Goal: Information Seeking & Learning: Learn about a topic

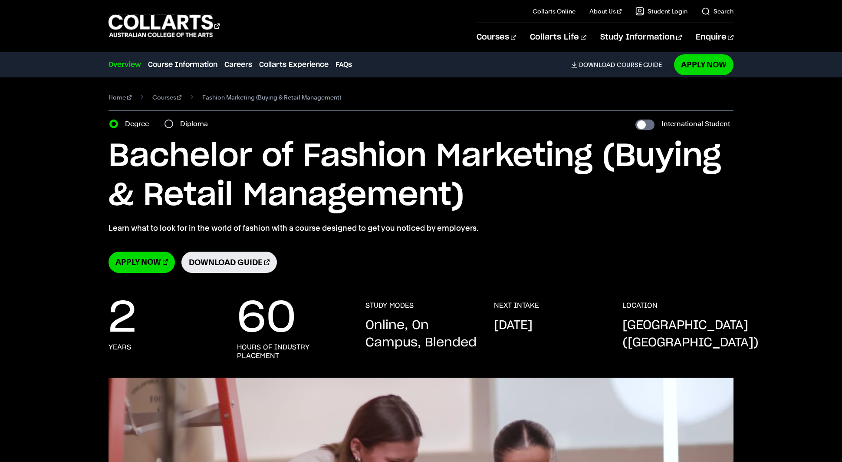
select select "2"
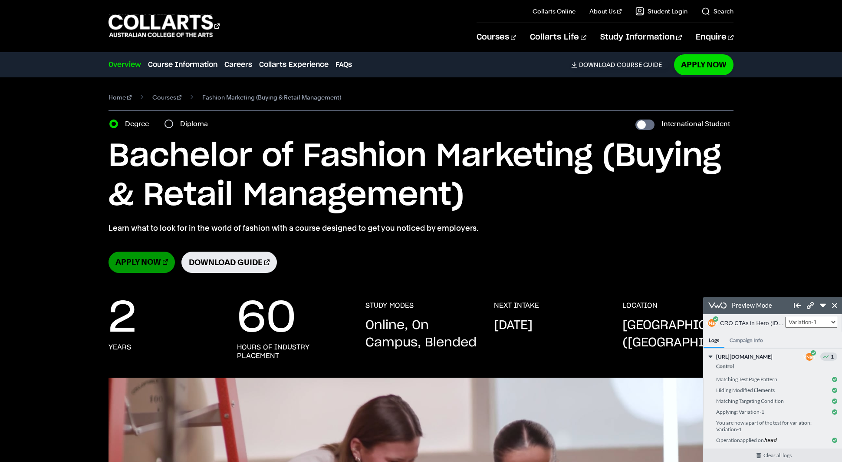
click at [152, 261] on link "Apply Now" at bounding box center [142, 261] width 66 height 21
click at [214, 258] on link "Download Guide" at bounding box center [230, 261] width 96 height 21
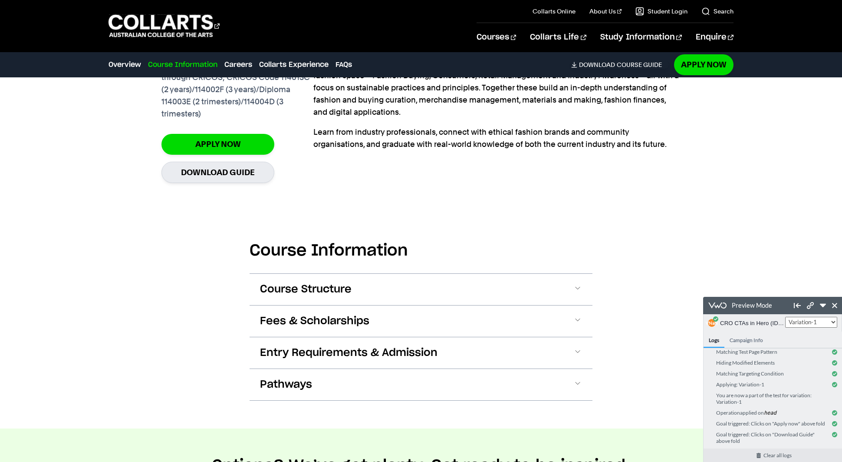
scroll to position [801, 0]
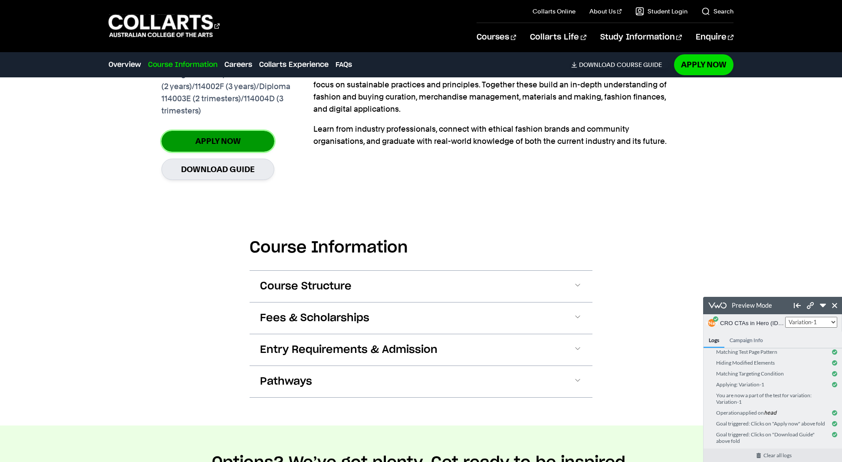
click at [220, 151] on link "Apply Now" at bounding box center [218, 141] width 113 height 20
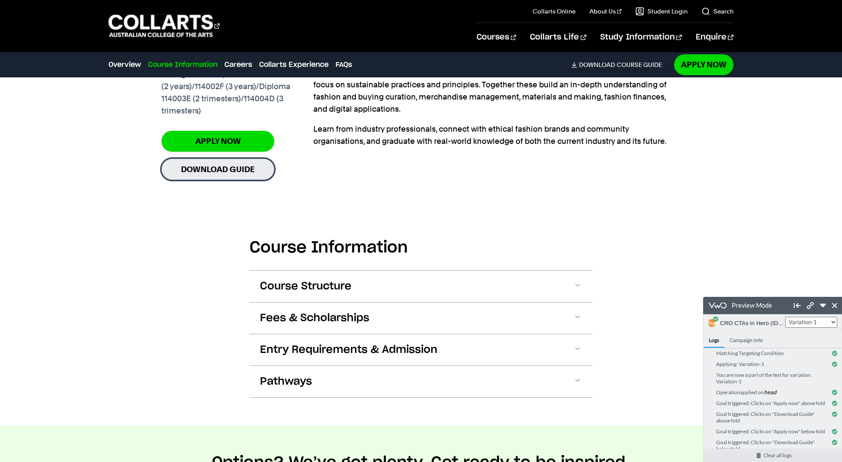
click at [218, 172] on link "Download Guide" at bounding box center [218, 169] width 113 height 21
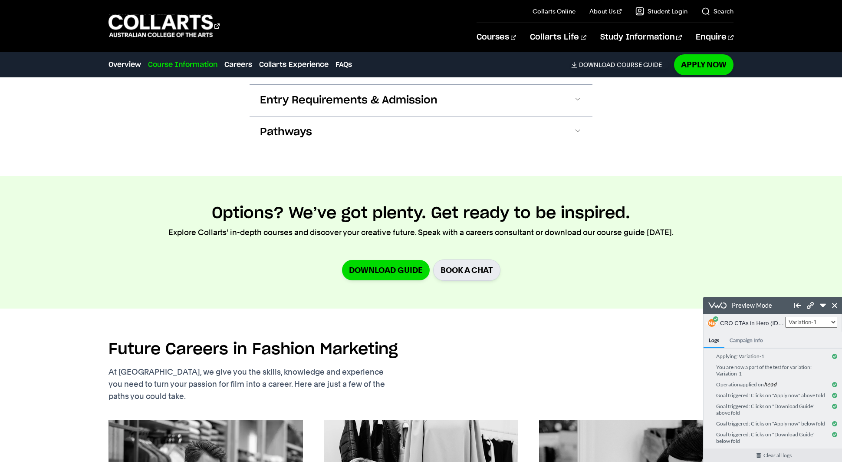
scroll to position [1053, 0]
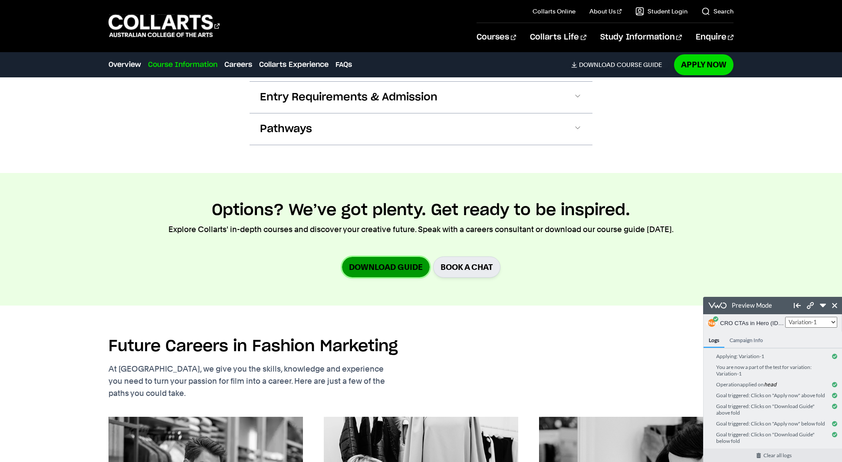
click at [410, 276] on link "Download Guide" at bounding box center [386, 267] width 88 height 20
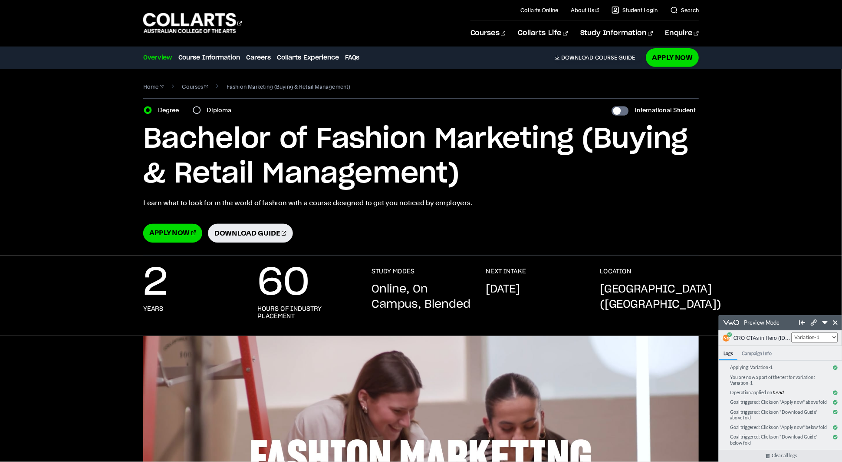
scroll to position [79, 0]
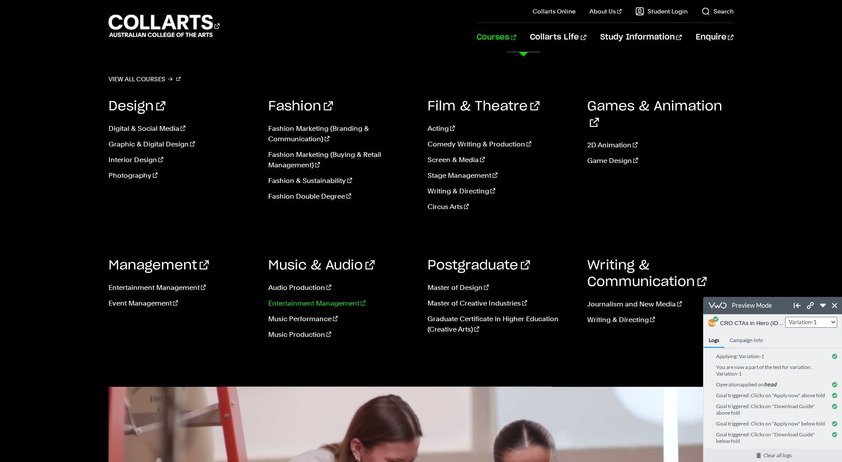
click at [313, 304] on link "Entertainment Management" at bounding box center [341, 303] width 147 height 10
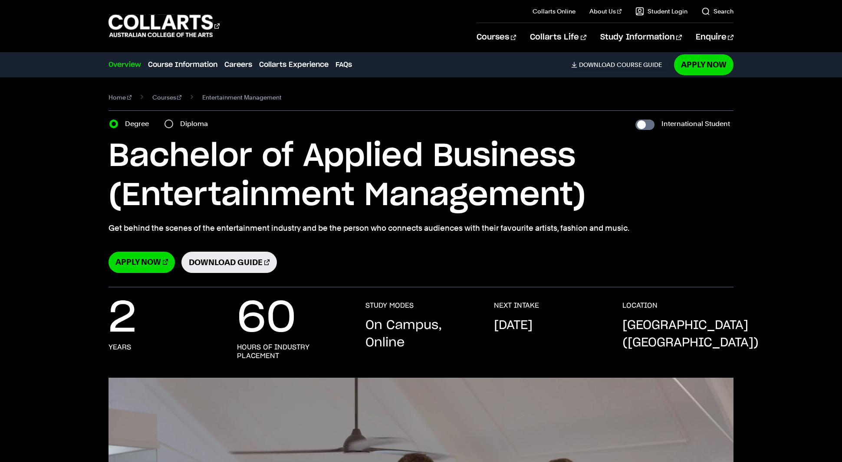
select select "2"
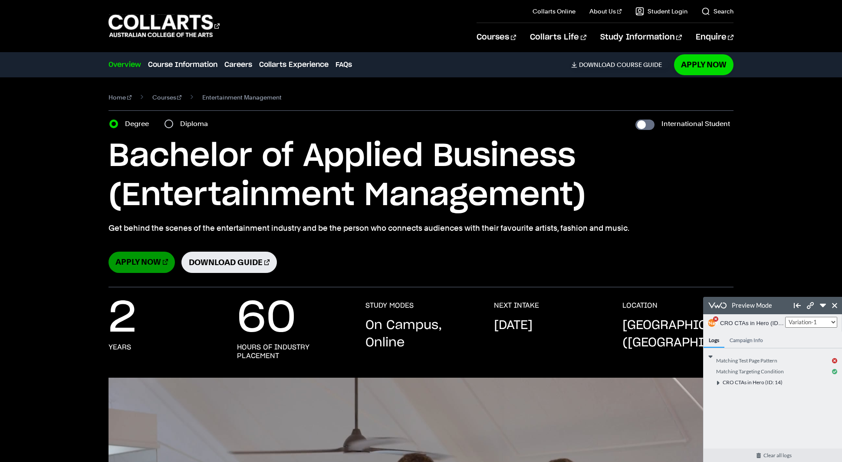
click at [137, 265] on link "Apply Now" at bounding box center [142, 261] width 66 height 21
click at [203, 266] on link "Download Guide" at bounding box center [230, 261] width 96 height 21
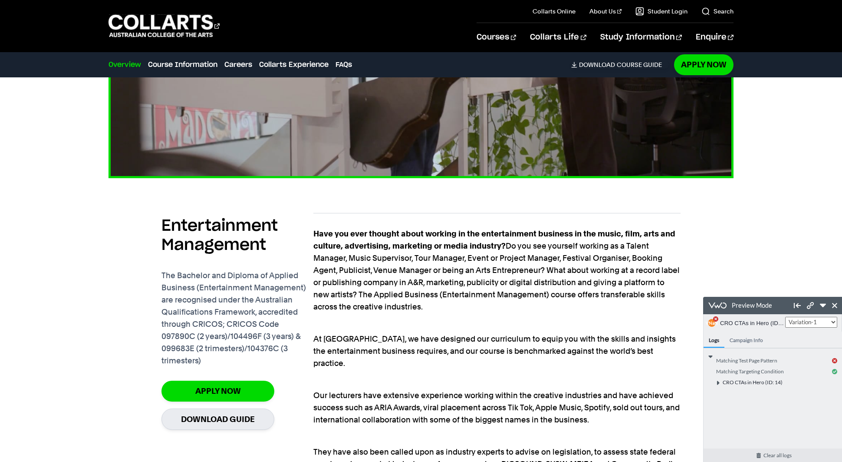
scroll to position [553, 0]
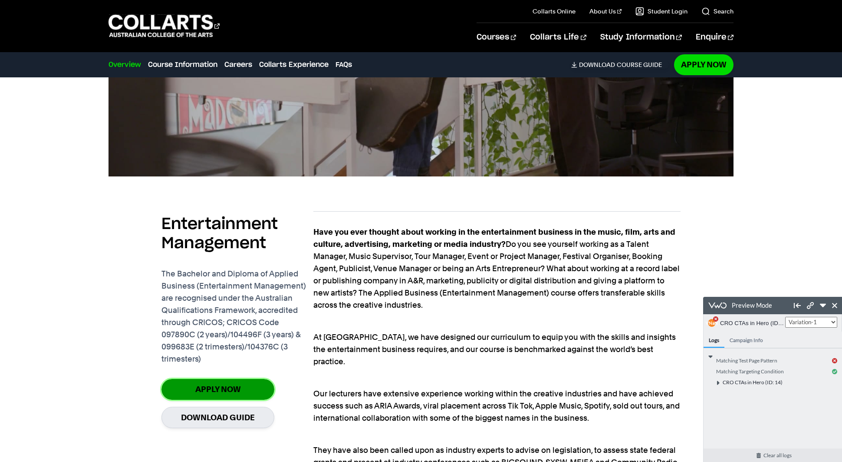
click at [218, 389] on link "Apply Now" at bounding box center [218, 389] width 113 height 20
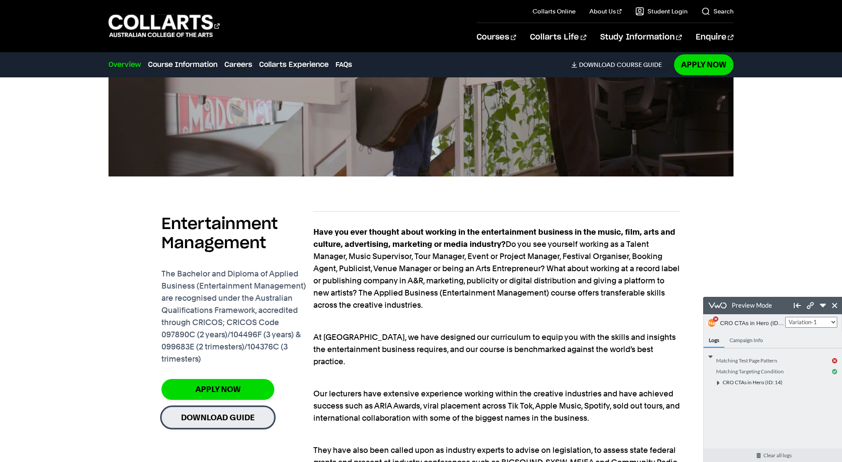
click at [219, 414] on link "Download Guide" at bounding box center [218, 416] width 113 height 21
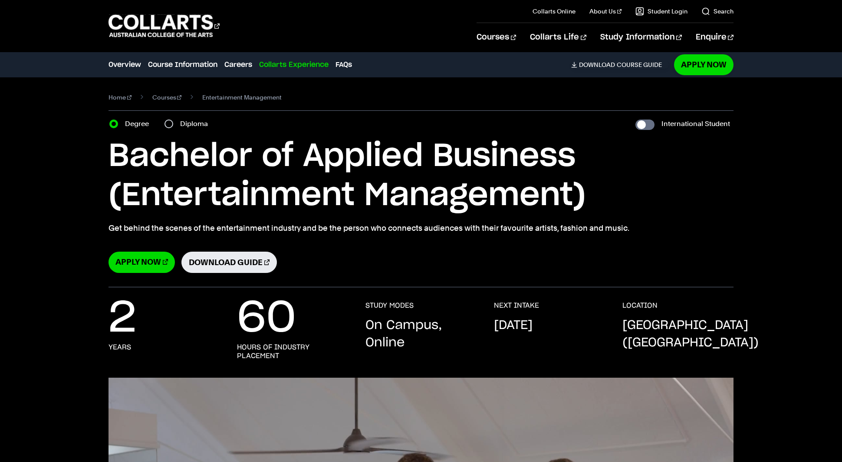
scroll to position [1878, 0]
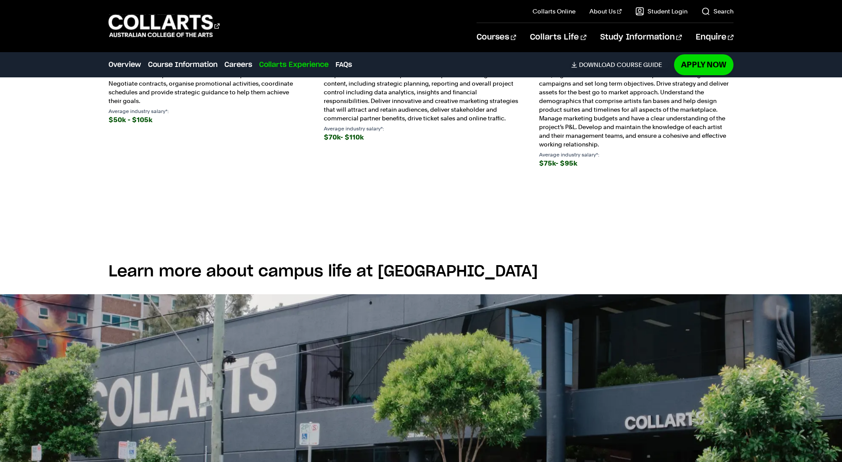
select select "2"
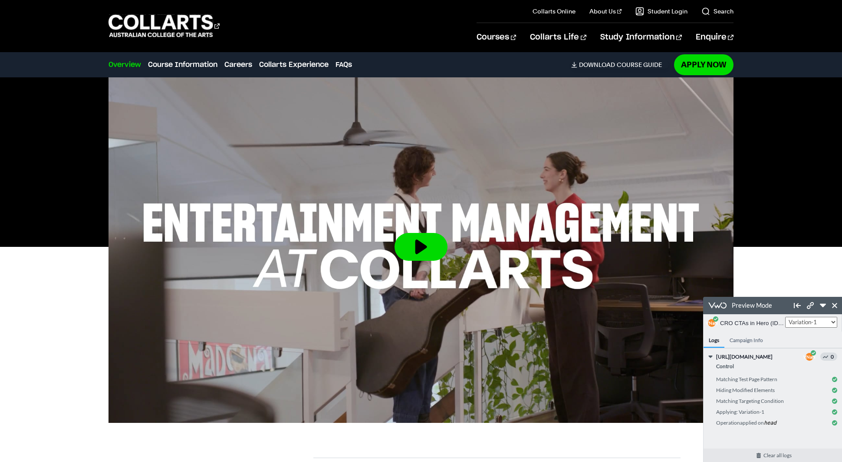
scroll to position [0, 0]
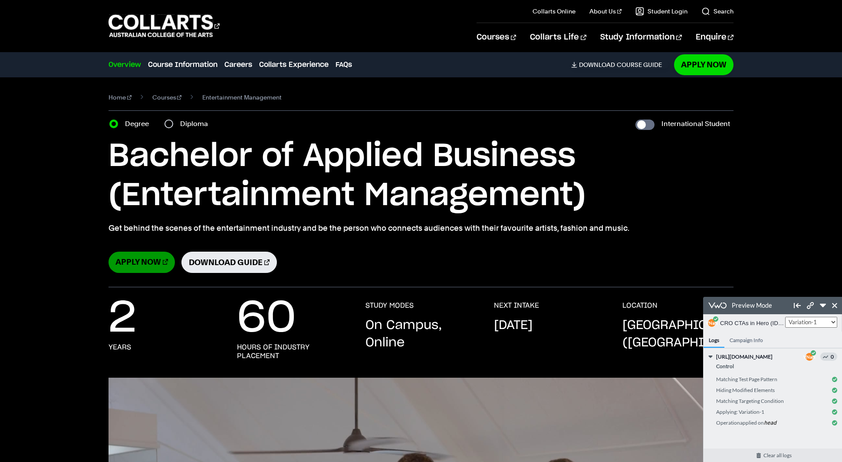
click at [140, 262] on link "Apply Now" at bounding box center [142, 261] width 66 height 21
click at [221, 261] on link "Download Guide" at bounding box center [230, 261] width 96 height 21
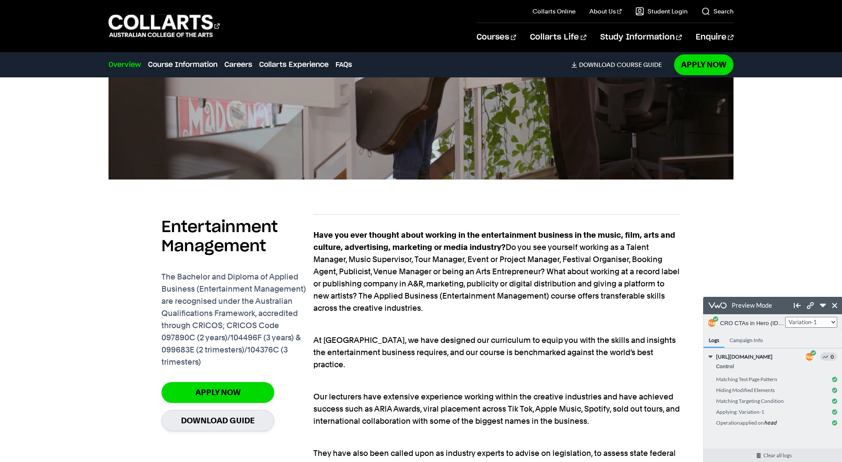
scroll to position [552, 0]
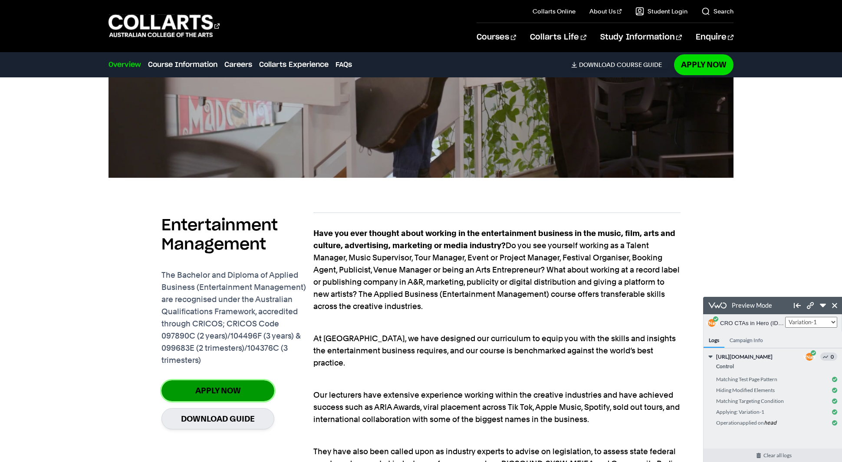
click at [221, 389] on link "Apply Now" at bounding box center [218, 390] width 113 height 20
click at [226, 422] on link "Download Guide" at bounding box center [218, 418] width 113 height 21
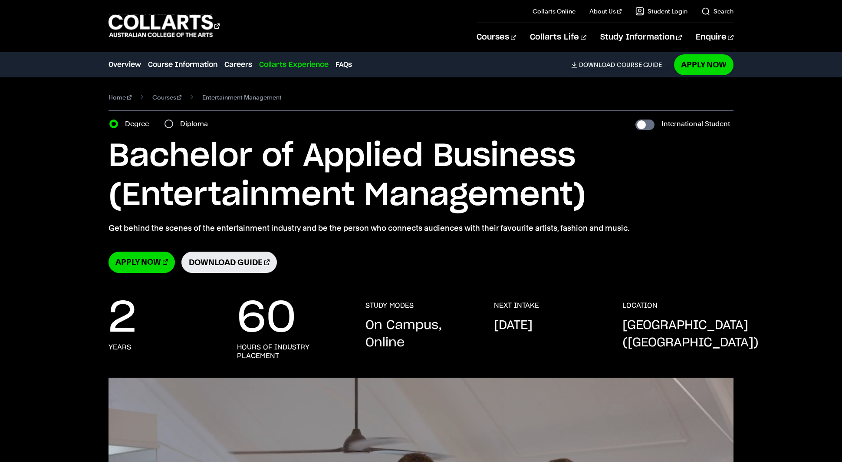
scroll to position [1877, 0]
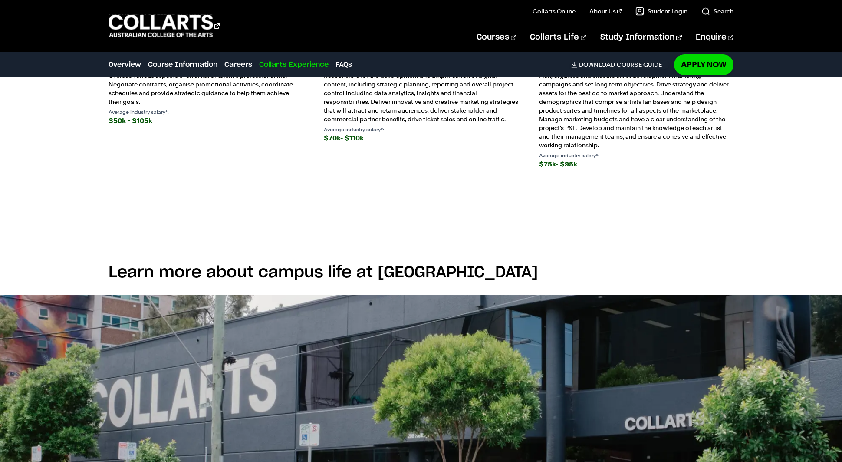
select select "2"
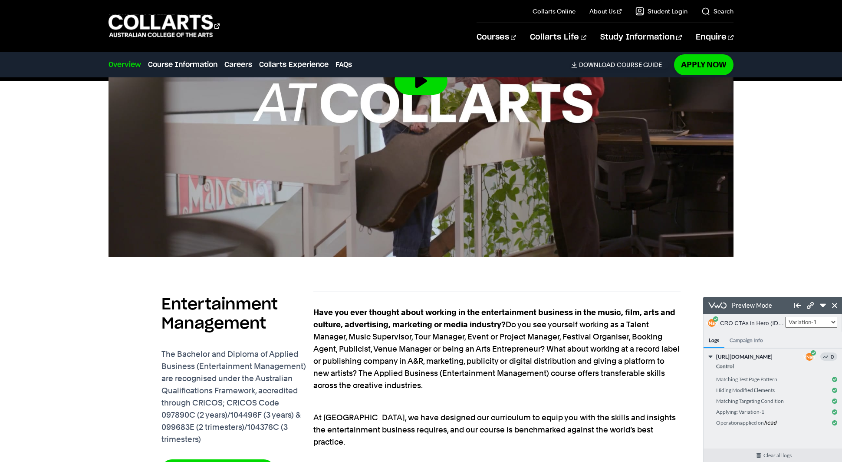
scroll to position [0, 0]
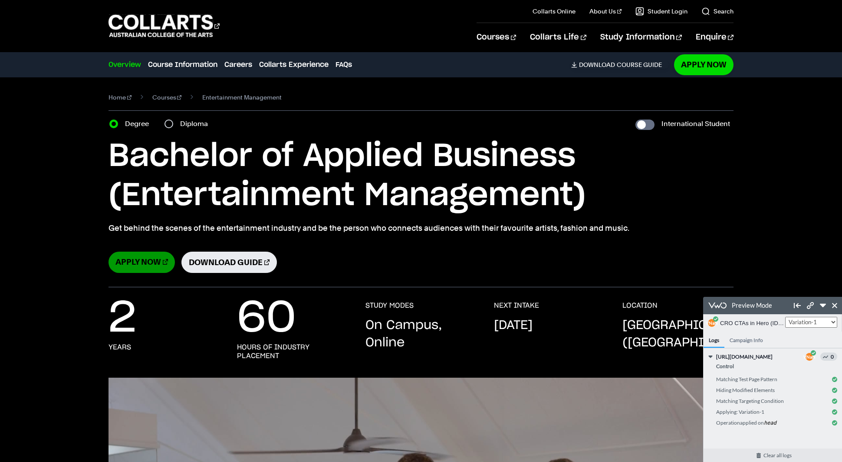
click at [139, 265] on link "Apply Now" at bounding box center [142, 261] width 66 height 21
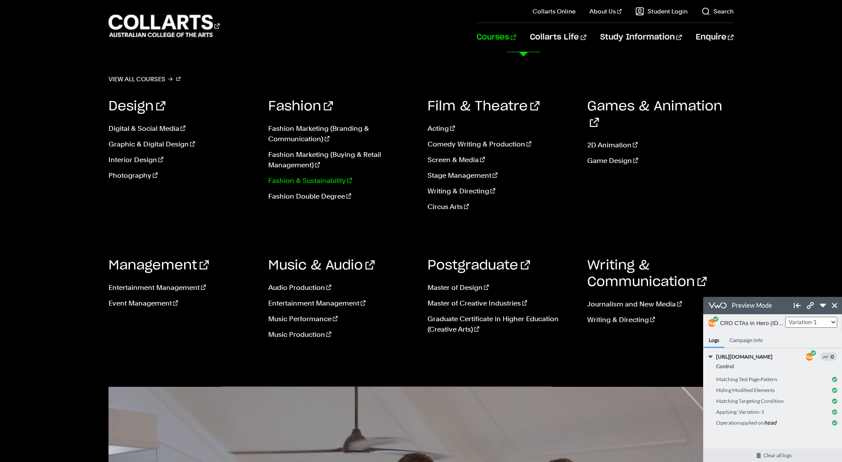
click at [285, 179] on link "Fashion & Sustainability" at bounding box center [341, 180] width 147 height 10
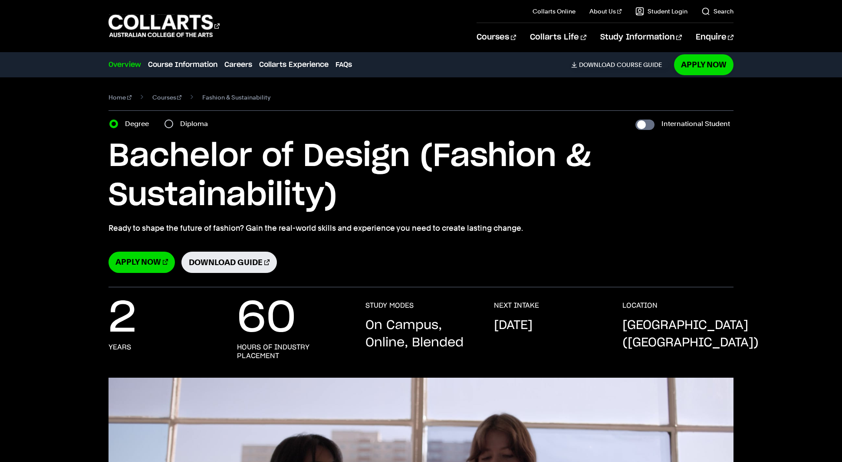
select select "2"
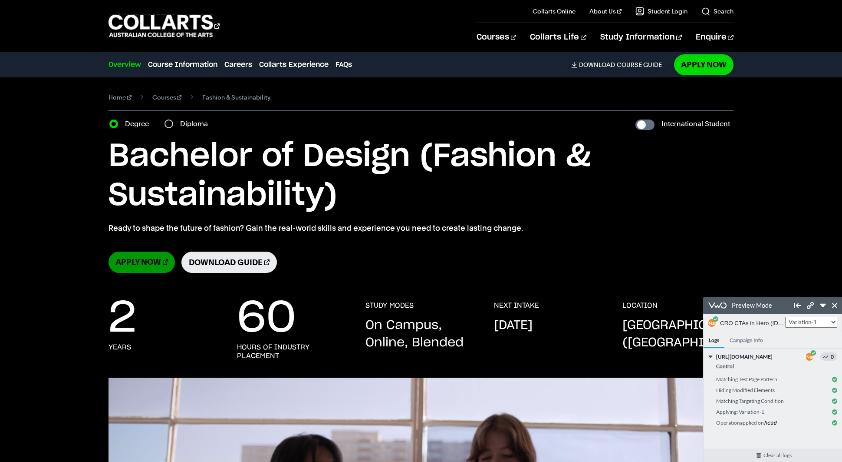
click at [143, 261] on link "Apply Now" at bounding box center [142, 261] width 66 height 21
click at [214, 259] on link "Download Guide" at bounding box center [230, 261] width 96 height 21
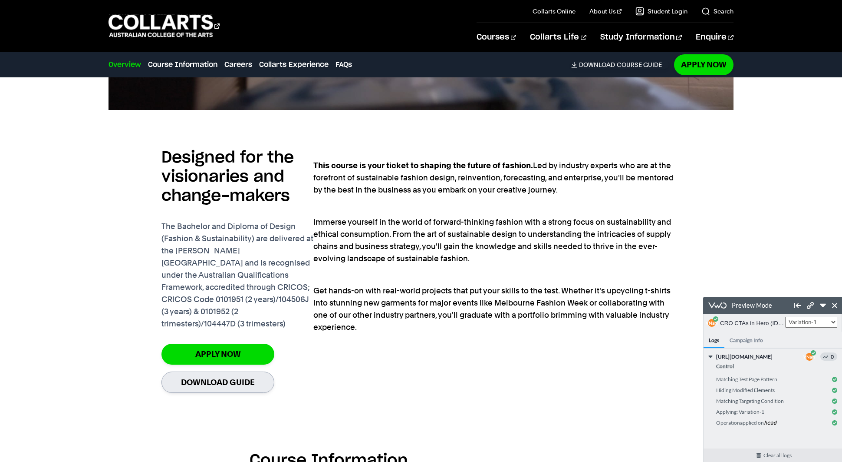
scroll to position [621, 0]
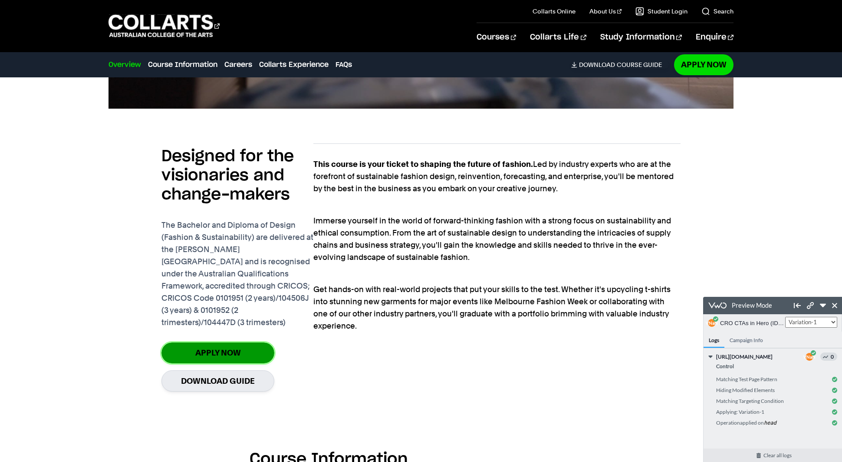
click at [228, 342] on link "Apply Now" at bounding box center [218, 352] width 113 height 20
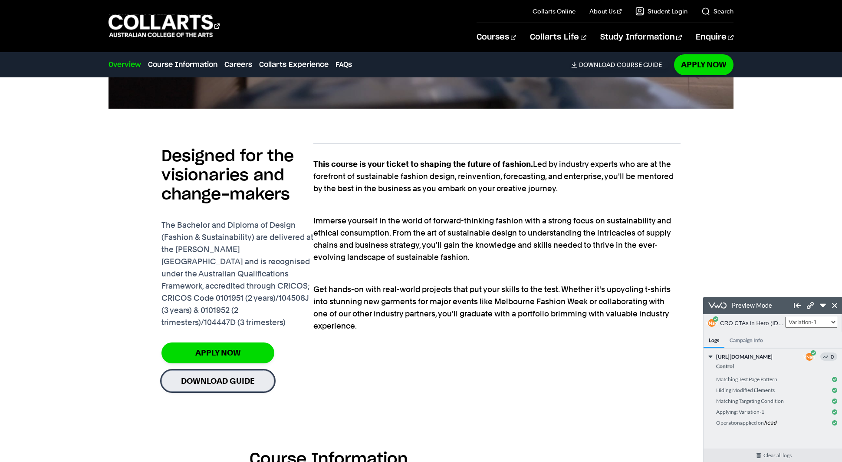
click at [221, 370] on link "Download Guide" at bounding box center [218, 380] width 113 height 21
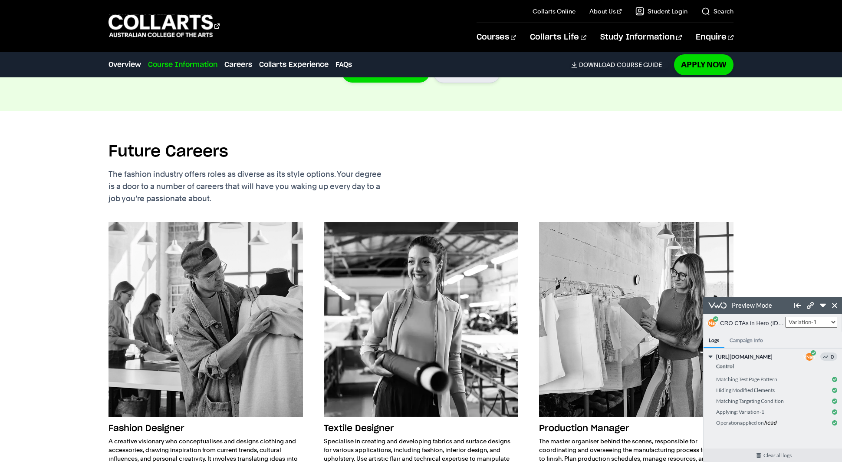
scroll to position [0, 0]
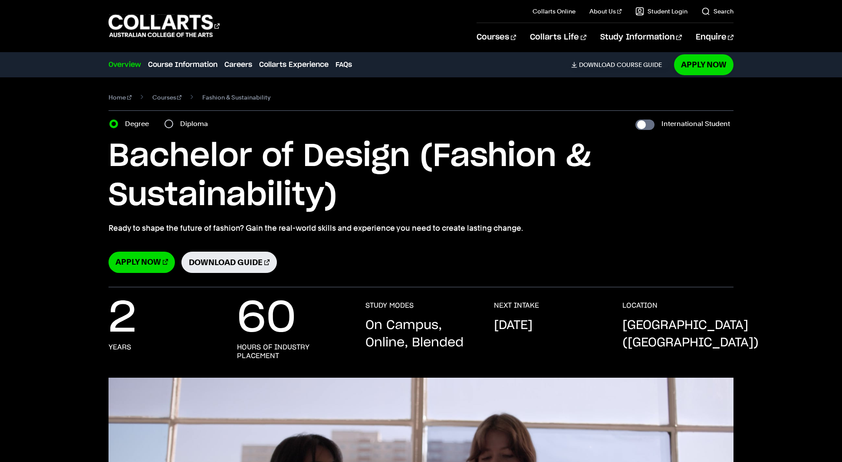
select select "2"
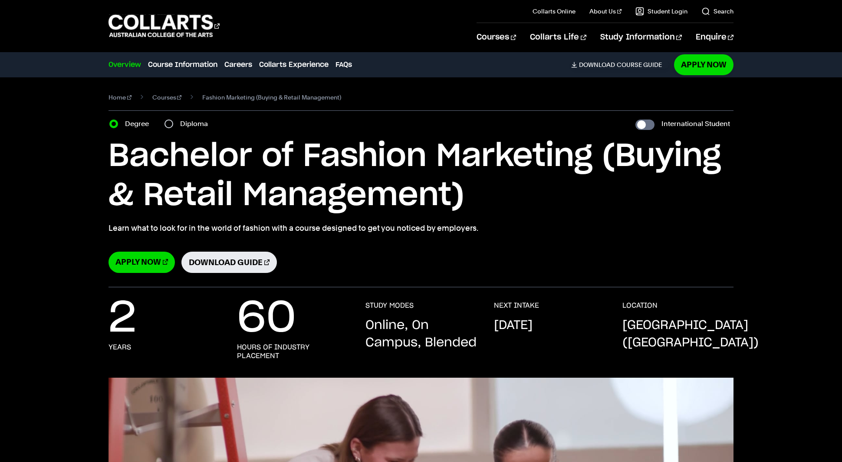
select select "2"
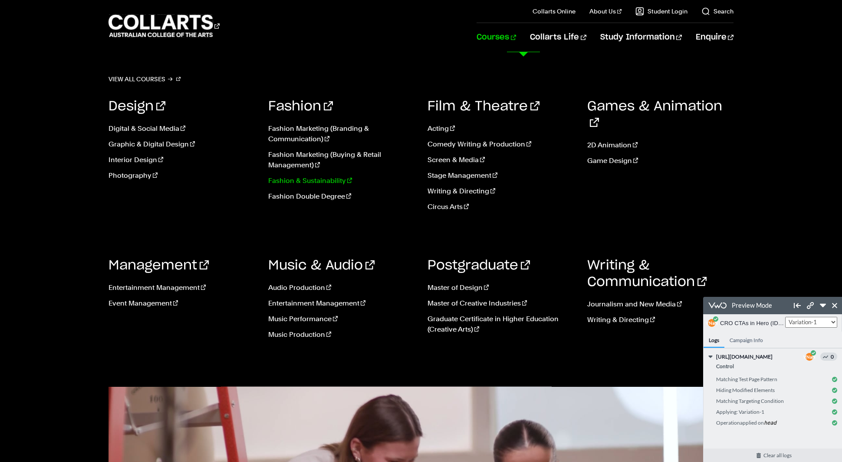
click at [305, 181] on link "Fashion & Sustainability" at bounding box center [341, 180] width 147 height 10
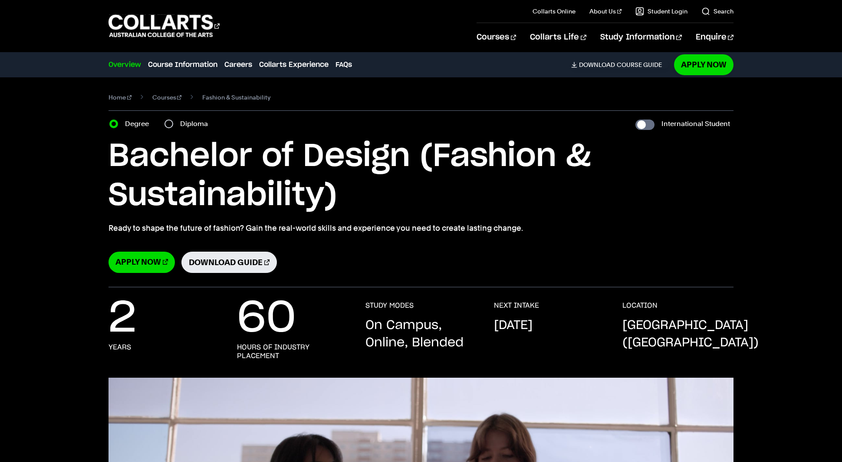
select select "2"
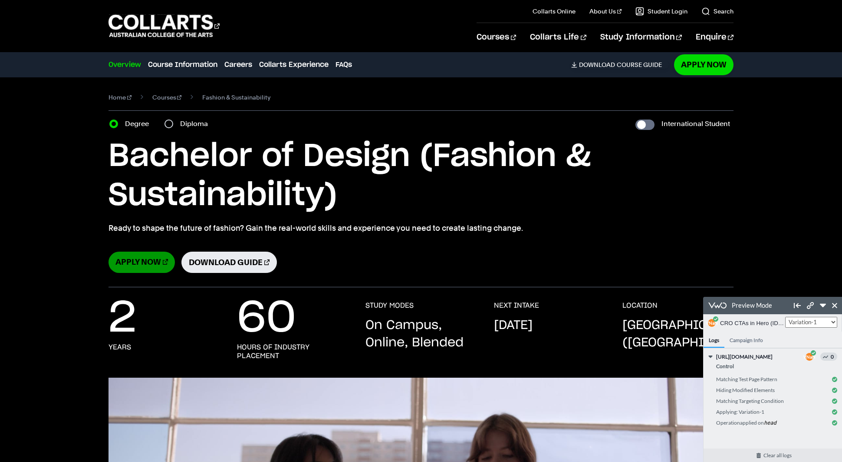
click at [140, 264] on link "Apply Now" at bounding box center [142, 261] width 66 height 21
click at [228, 262] on link "Download Guide" at bounding box center [230, 261] width 96 height 21
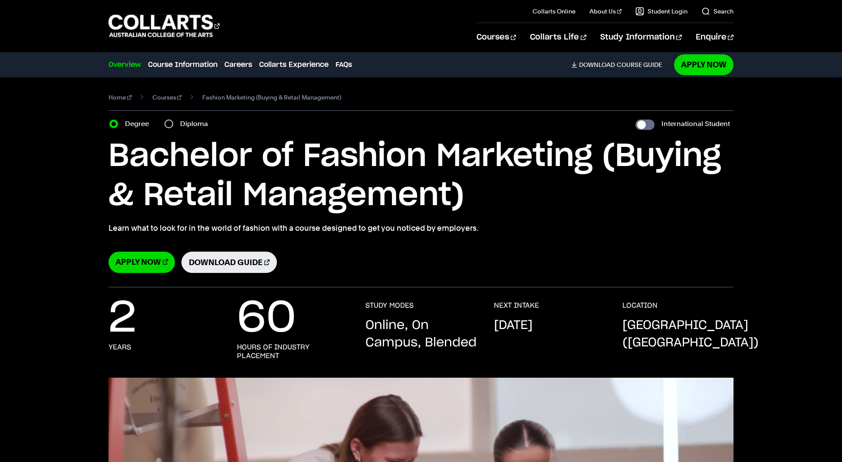
select select "2"
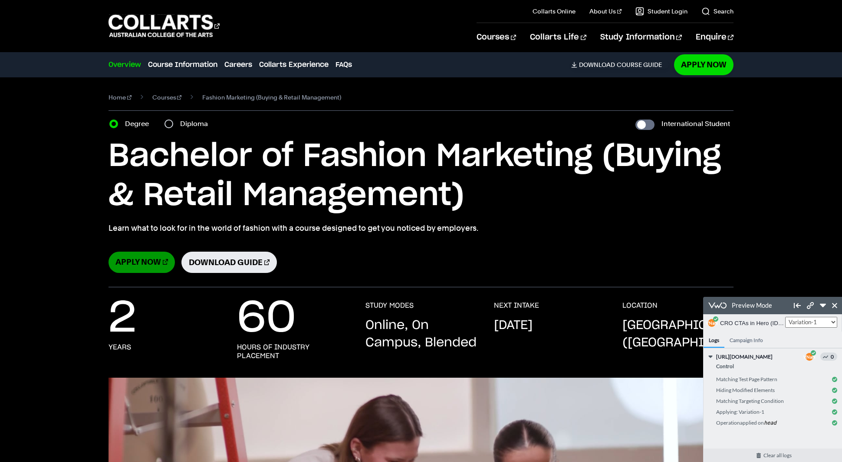
click at [137, 261] on link "Apply Now" at bounding box center [142, 261] width 66 height 21
click at [208, 257] on link "Download Guide" at bounding box center [230, 261] width 96 height 21
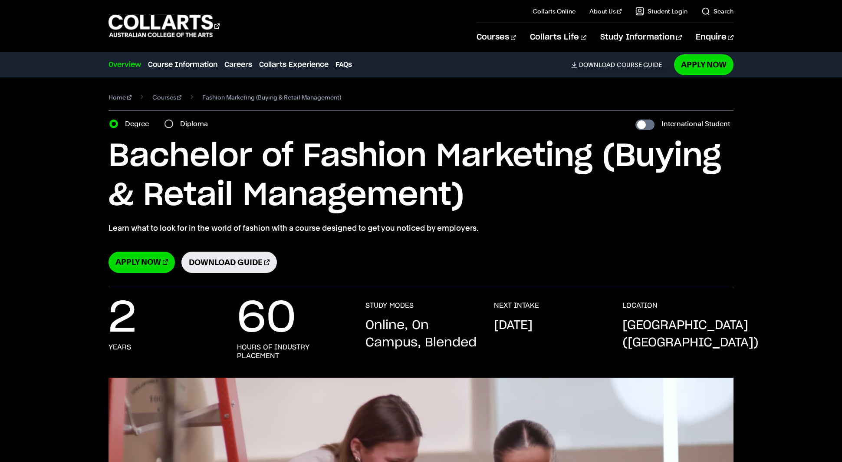
select select "2"
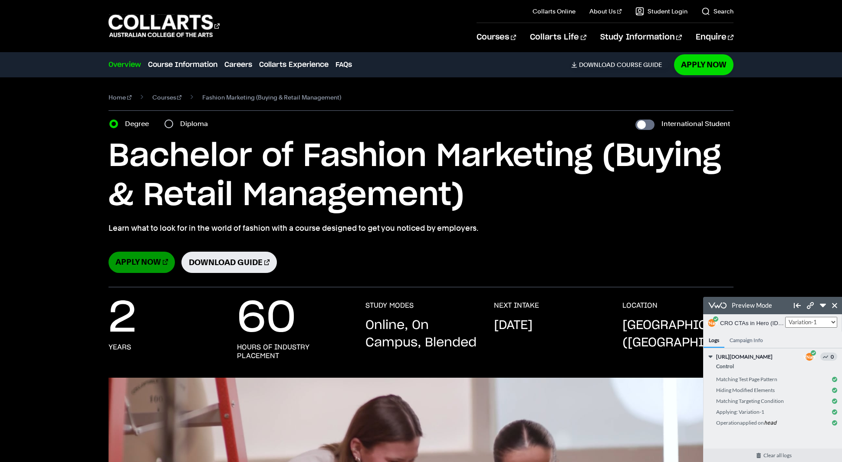
click at [149, 260] on link "Apply Now" at bounding box center [142, 261] width 66 height 21
click at [228, 258] on link "Download Guide" at bounding box center [230, 261] width 96 height 21
